Goal: Navigation & Orientation: Find specific page/section

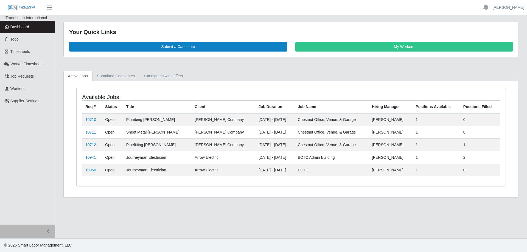
click at [92, 157] on link "10941" at bounding box center [90, 157] width 11 height 4
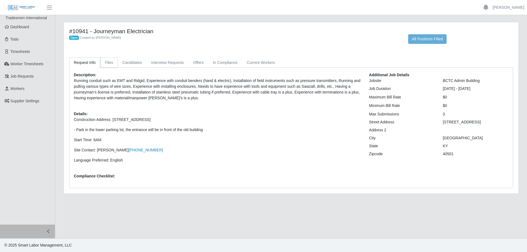
click at [111, 64] on link "Files" at bounding box center [109, 62] width 18 height 11
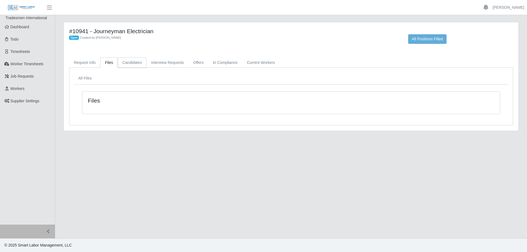
click at [135, 63] on link "Candidates" at bounding box center [132, 62] width 29 height 11
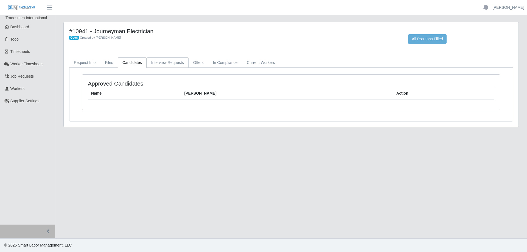
click at [182, 63] on link "Interview Requests" at bounding box center [167, 62] width 42 height 11
click at [191, 62] on link "Offers" at bounding box center [198, 62] width 20 height 11
click at [216, 59] on link "In Compliance" at bounding box center [225, 62] width 34 height 11
click at [248, 62] on link "Current Workers" at bounding box center [260, 62] width 37 height 11
click at [25, 88] on link "Workers" at bounding box center [27, 89] width 55 height 12
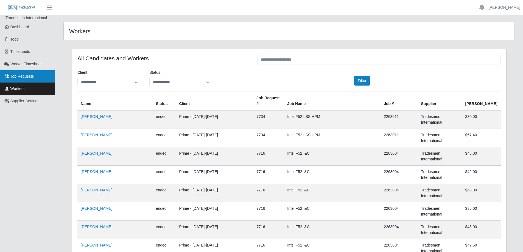
click at [19, 71] on link "Job Requests" at bounding box center [27, 76] width 55 height 12
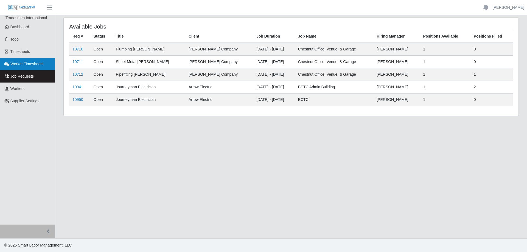
click at [19, 67] on link "Worker Timesheets" at bounding box center [27, 64] width 55 height 12
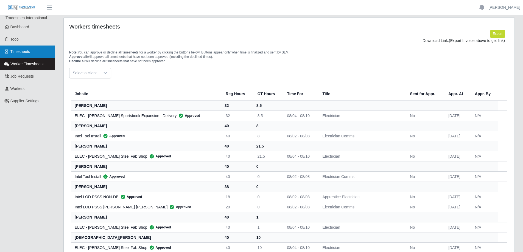
click at [15, 52] on span "Timesheets" at bounding box center [20, 51] width 20 height 4
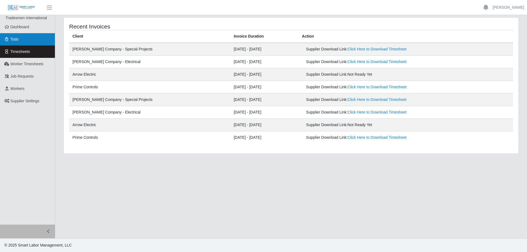
click at [11, 41] on span "Todo" at bounding box center [14, 39] width 8 height 4
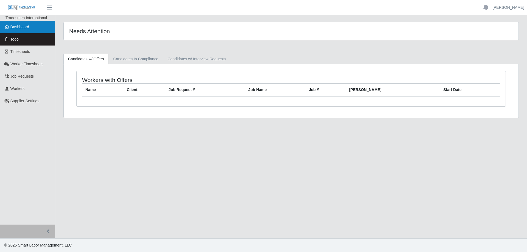
click at [18, 26] on span "Dashboard" at bounding box center [19, 27] width 19 height 4
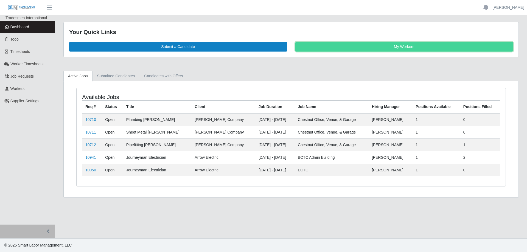
click at [381, 46] on link "My Workers" at bounding box center [404, 47] width 218 height 10
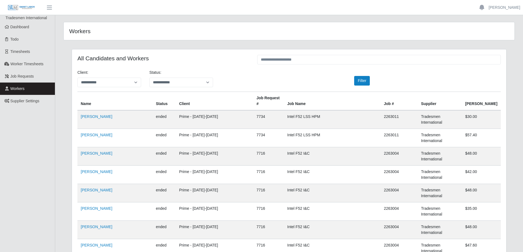
click at [86, 97] on th "Name" at bounding box center [114, 101] width 75 height 19
click at [13, 28] on span "Dashboard" at bounding box center [19, 27] width 19 height 4
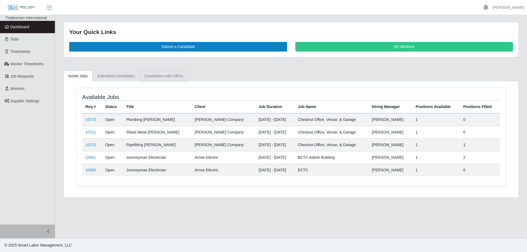
click at [183, 78] on link "Candidates with Offers" at bounding box center [163, 76] width 48 height 11
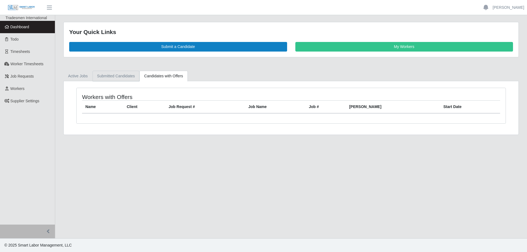
click at [119, 77] on link "Submitted Candidates" at bounding box center [115, 76] width 47 height 11
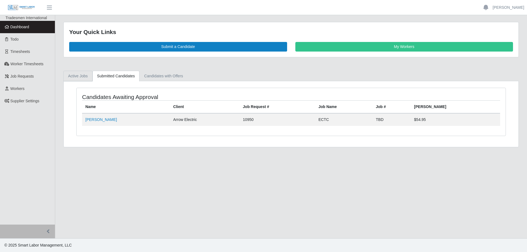
click at [74, 77] on link "Active Jobs" at bounding box center [77, 76] width 29 height 11
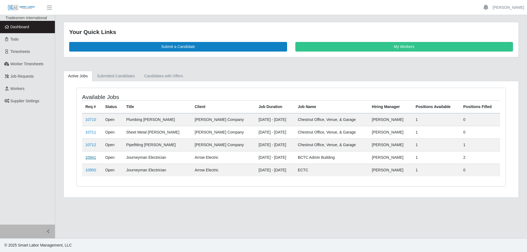
click at [91, 156] on link "10941" at bounding box center [90, 157] width 11 height 4
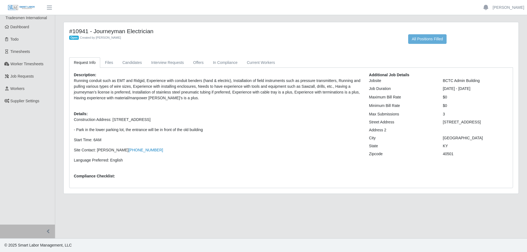
drag, startPoint x: 439, startPoint y: 79, endPoint x: 439, endPoint y: 71, distance: 8.5
click at [438, 79] on div "BCTC Admin Building" at bounding box center [475, 81] width 74 height 6
